Goal: Task Accomplishment & Management: Manage account settings

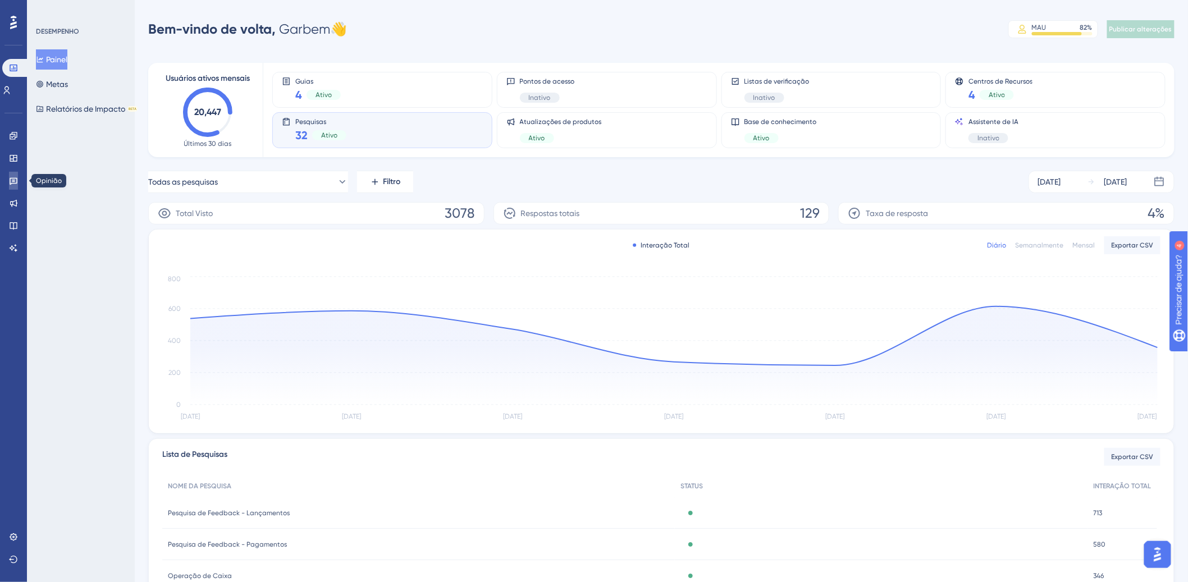
click at [10, 180] on icon at bounding box center [14, 181] width 8 height 7
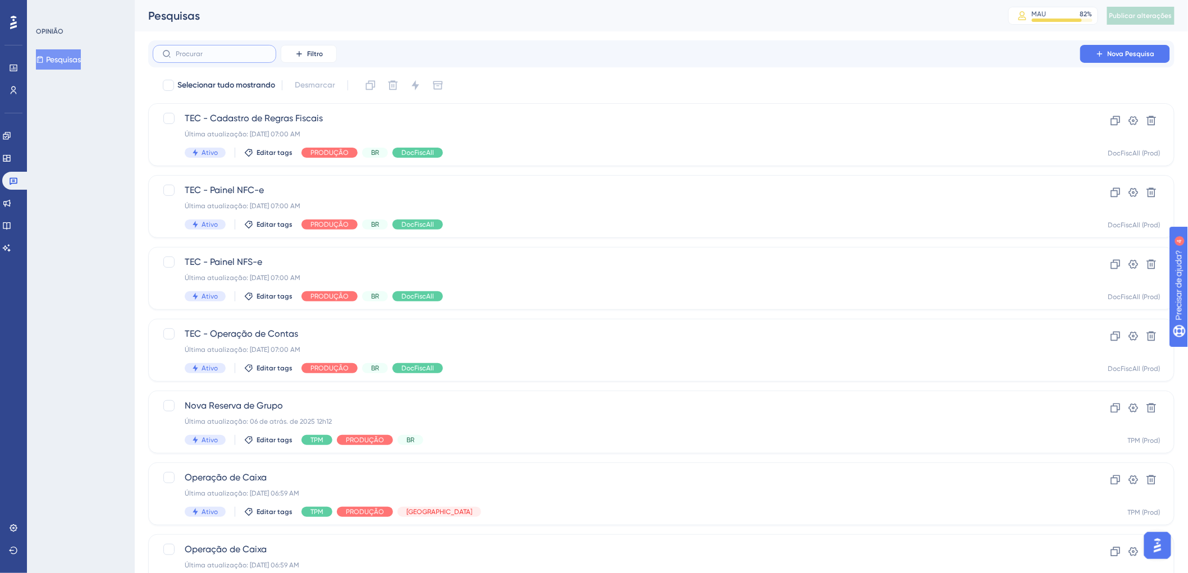
click at [235, 52] on input "text" at bounding box center [221, 54] width 91 height 8
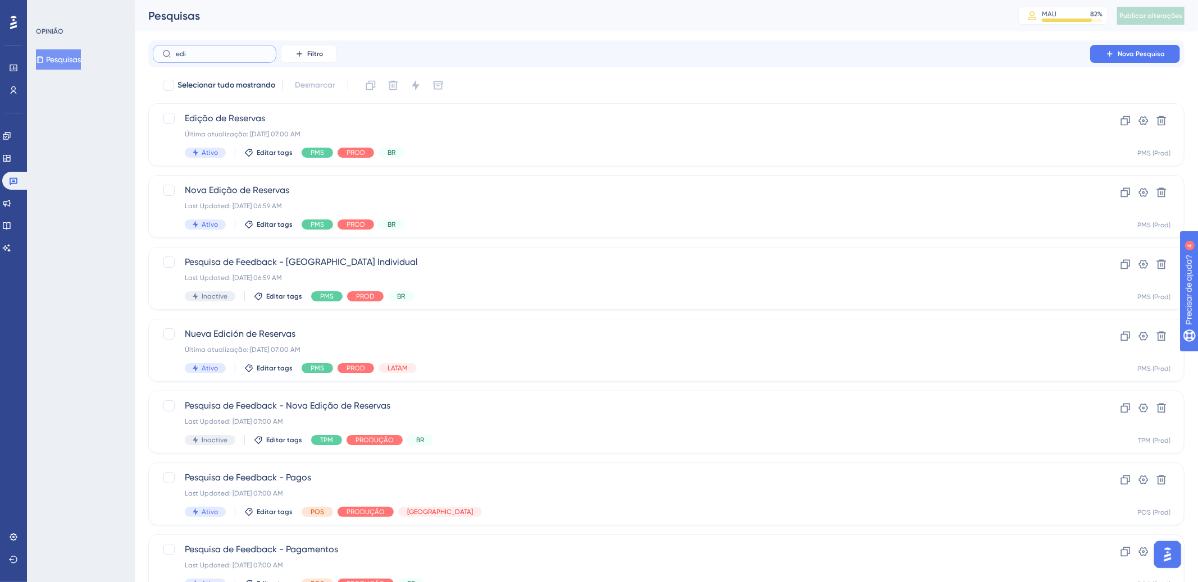
type input "edit"
checkbox input "true"
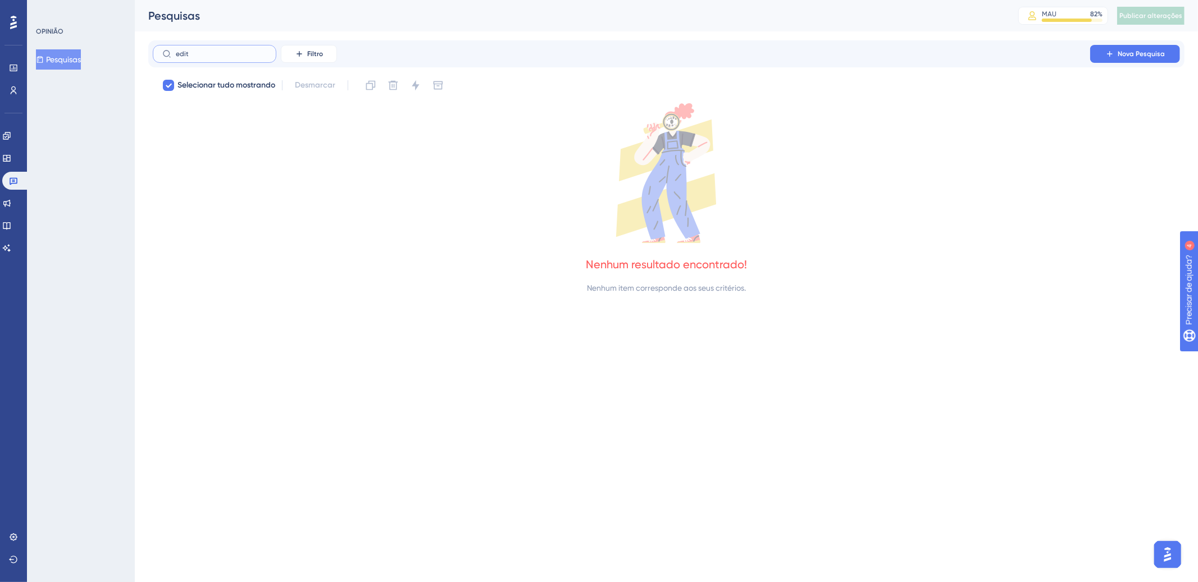
type input "edi"
checkbox input "false"
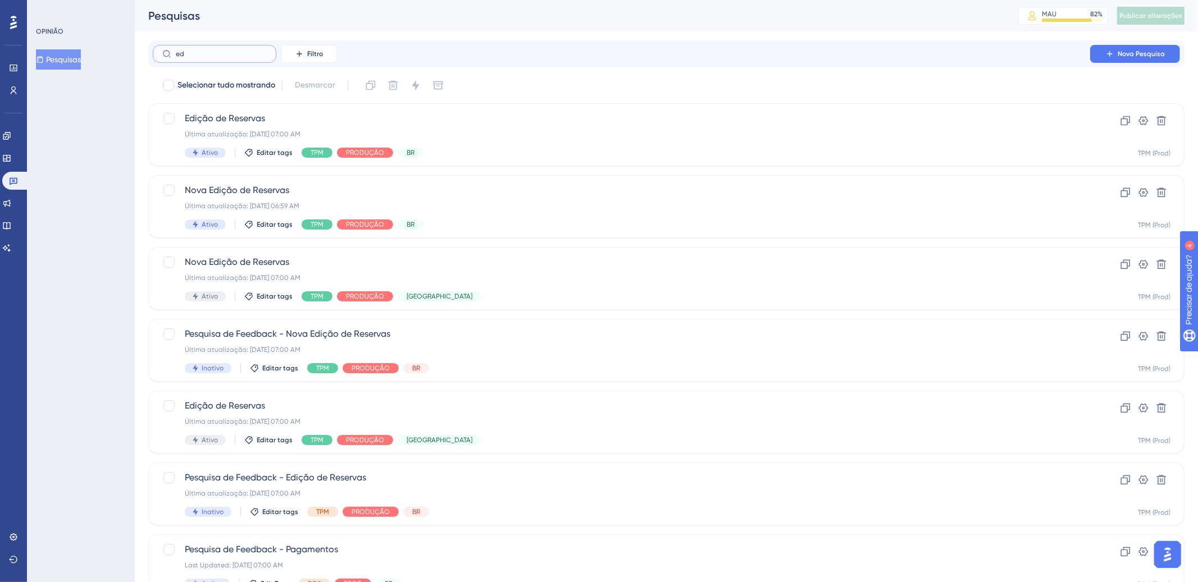
type input "e"
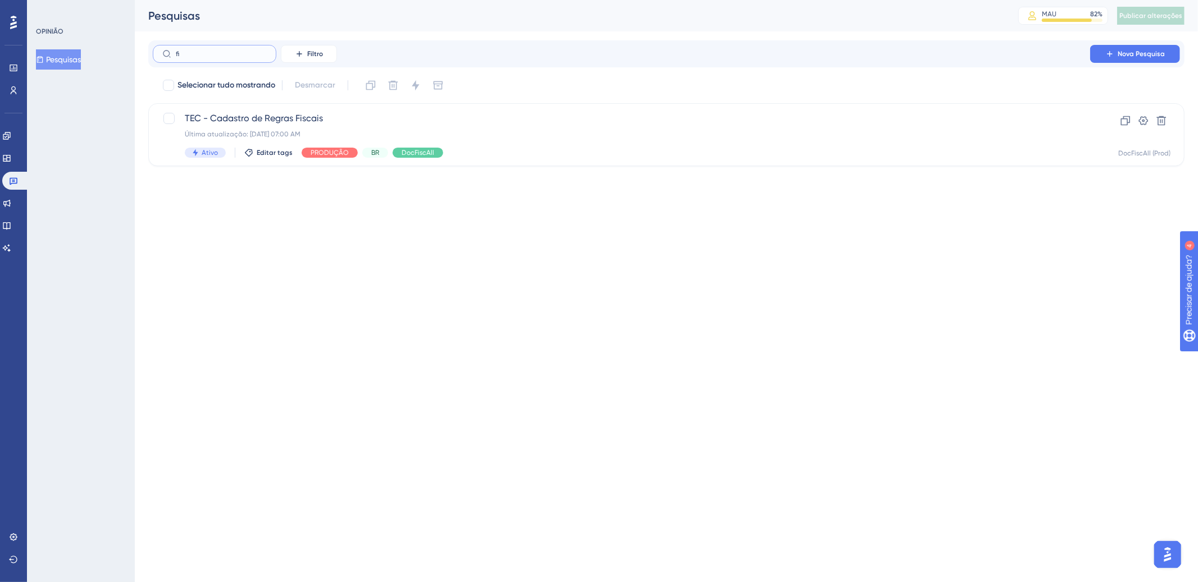
type input "fic"
checkbox input "true"
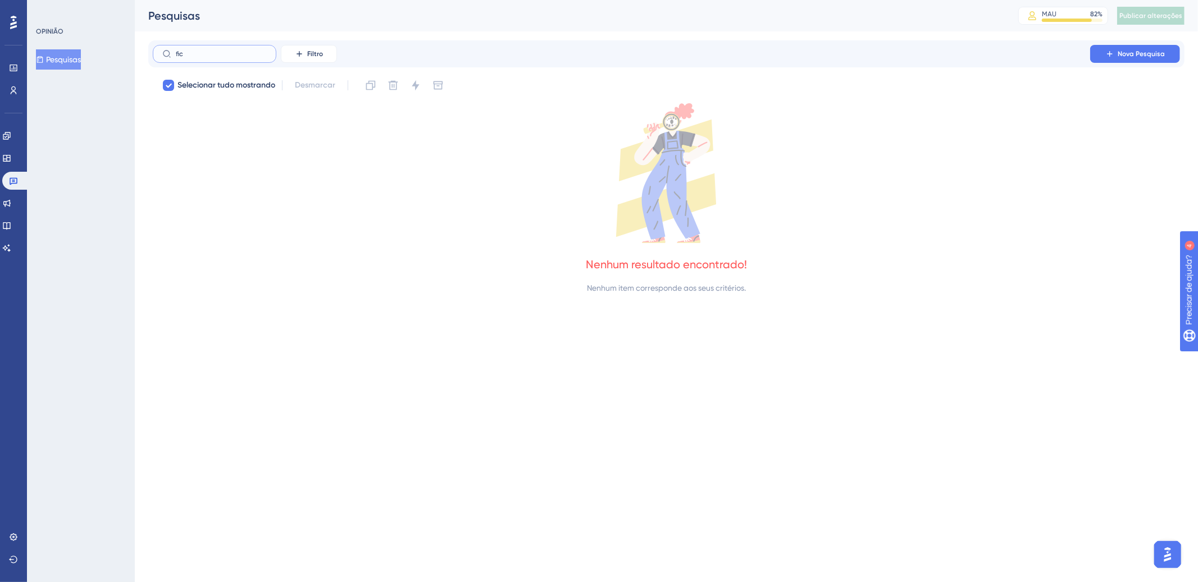
type input "fi"
checkbox input "false"
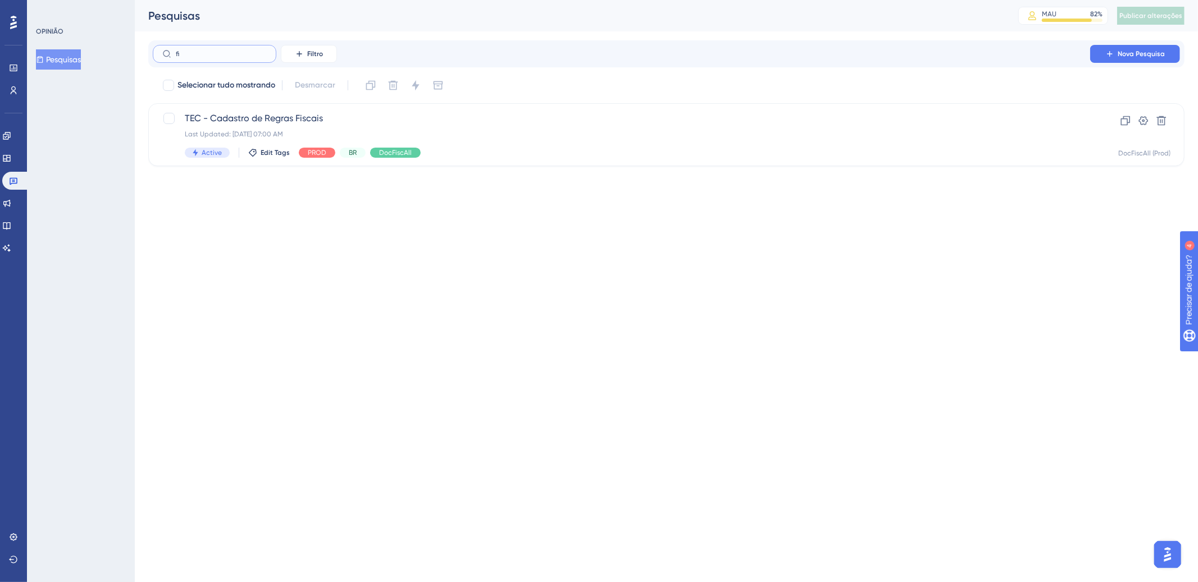
type input "f"
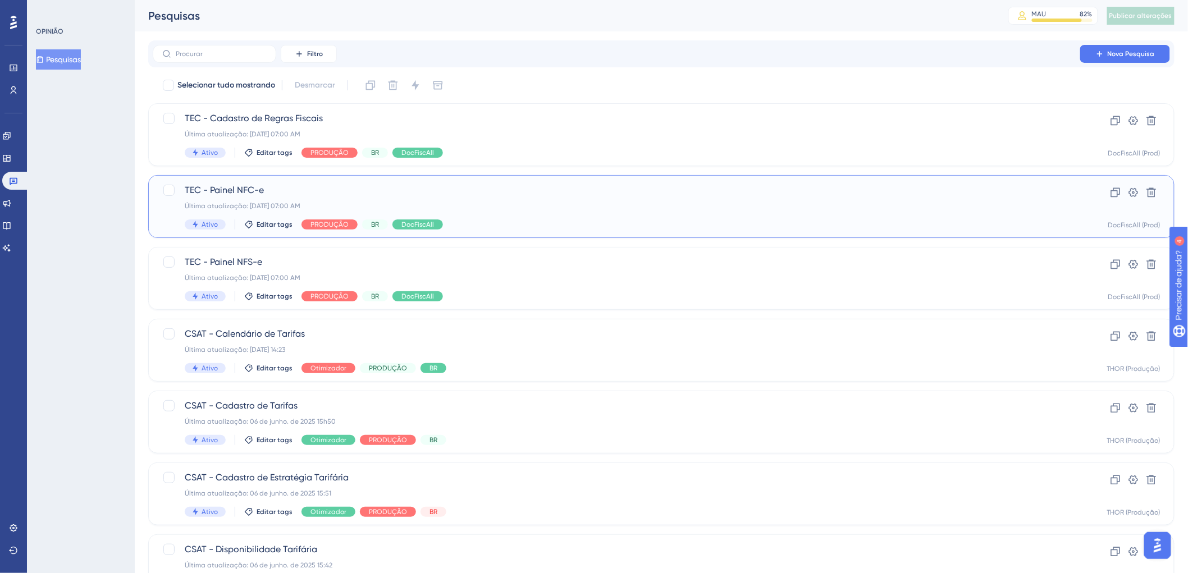
click at [781, 209] on div "Última atualização: [DATE] 07:00 AM" at bounding box center [617, 206] width 864 height 9
